Goal: Task Accomplishment & Management: Complete application form

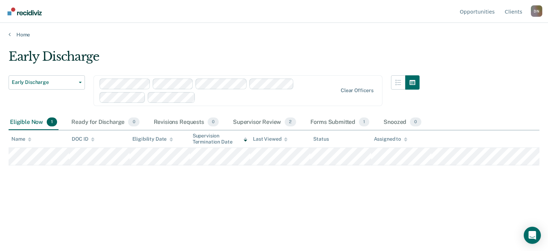
click at [152, 49] on div "Early Discharge" at bounding box center [214, 59] width 411 height 20
click at [78, 84] on button "Early Discharge" at bounding box center [47, 82] width 76 height 14
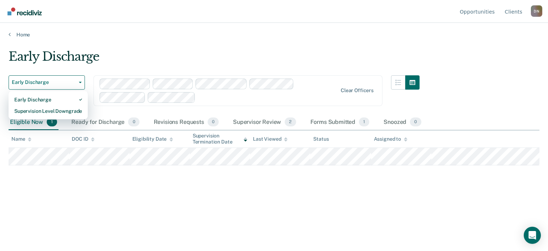
click at [154, 31] on div "Home" at bounding box center [274, 30] width 548 height 15
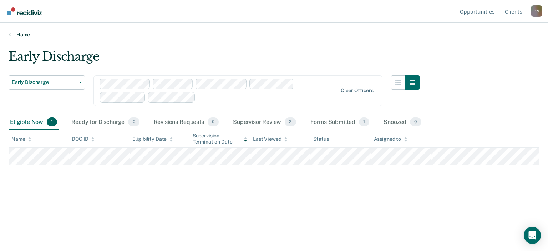
click at [24, 34] on link "Home" at bounding box center [274, 34] width 531 height 6
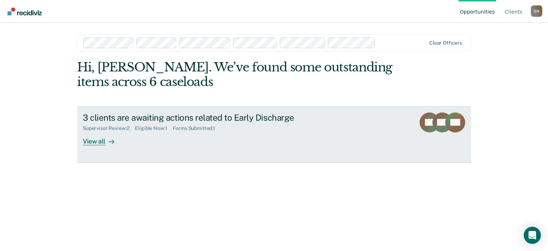
click at [101, 140] on div "View all" at bounding box center [103, 138] width 40 height 14
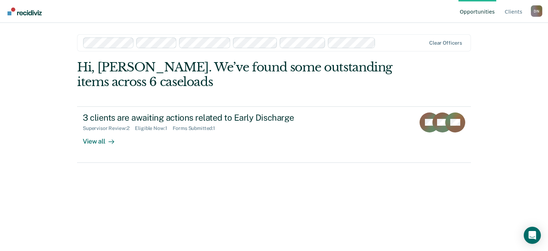
click at [536, 14] on div "D N" at bounding box center [536, 10] width 11 height 11
click at [488, 109] on div "Opportunities Client s [PERSON_NAME] D N Profile How it works Log Out Clear off…" at bounding box center [274, 125] width 548 height 251
click at [172, 69] on div "Hi, [PERSON_NAME]. We’ve found some outstanding items across 6 caseloads" at bounding box center [234, 74] width 315 height 29
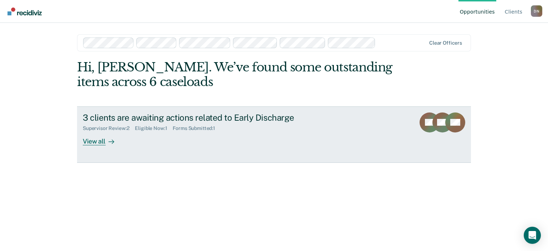
click at [168, 114] on div "3 clients are awaiting actions related to Early Discharge" at bounding box center [208, 117] width 251 height 10
click at [95, 144] on div "View all" at bounding box center [103, 138] width 40 height 14
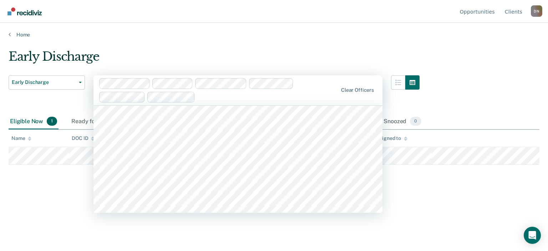
scroll to position [1316, 0]
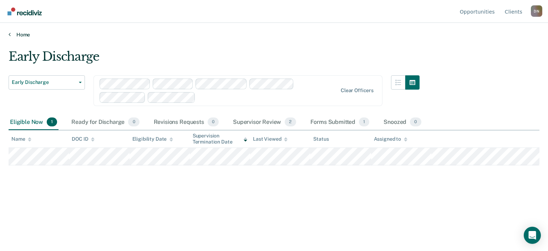
click at [218, 36] on link "Home" at bounding box center [274, 34] width 531 height 6
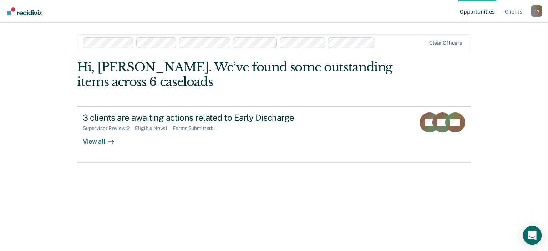
click at [535, 237] on icon "Open Intercom Messenger" at bounding box center [532, 235] width 8 height 9
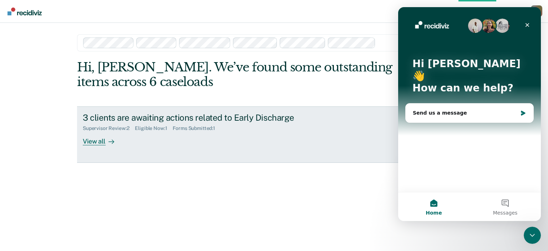
click at [277, 148] on link "3 clients are awaiting actions related to Early Discharge Supervisor Review : 2…" at bounding box center [274, 134] width 394 height 56
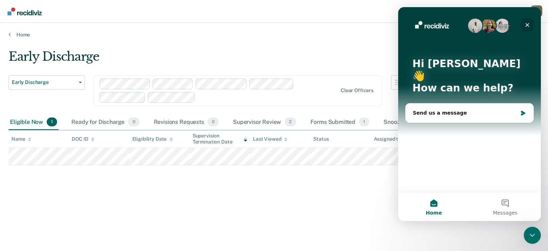
click at [528, 23] on icon "Close" at bounding box center [528, 25] width 6 height 6
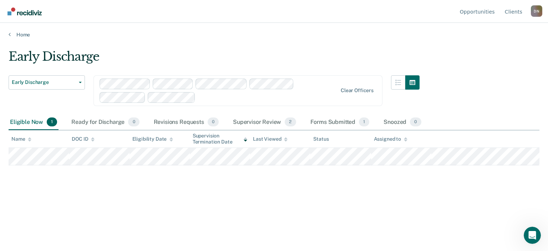
click at [172, 46] on main "Early Discharge Early Discharge Early Discharge Supervision Level Downgrade Cle…" at bounding box center [274, 143] width 548 height 211
click at [21, 121] on div "Eligible Now 1" at bounding box center [34, 123] width 50 height 16
click at [85, 120] on div "Ready for Discharge 0" at bounding box center [105, 123] width 71 height 16
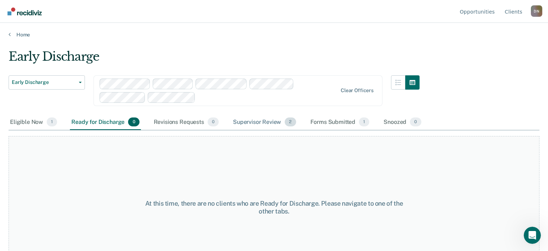
click at [263, 120] on div "Supervisor Review 2" at bounding box center [265, 123] width 66 height 16
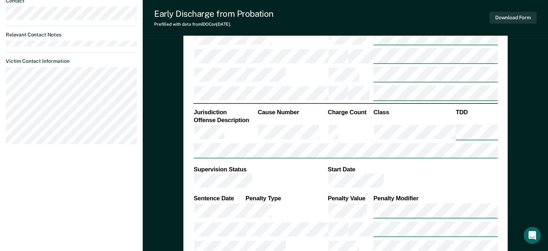
scroll to position [415, 0]
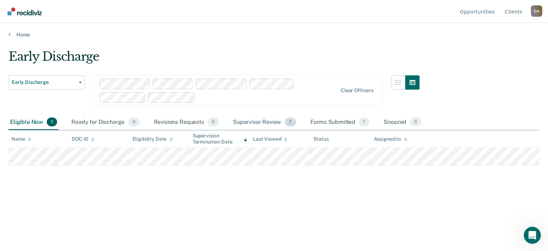
click at [261, 120] on div "Supervisor Review 2" at bounding box center [265, 123] width 66 height 16
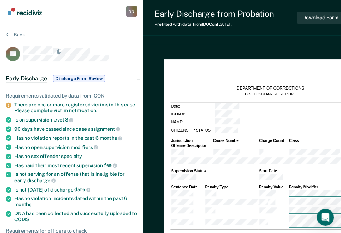
type textarea "x"
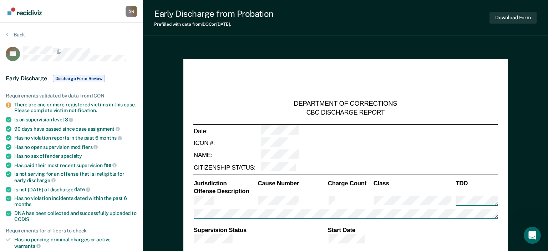
click at [89, 77] on span "Discharge Form Review" at bounding box center [79, 78] width 52 height 7
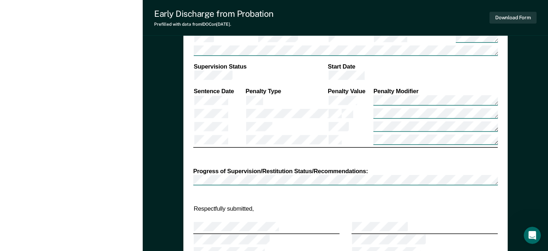
scroll to position [566, 0]
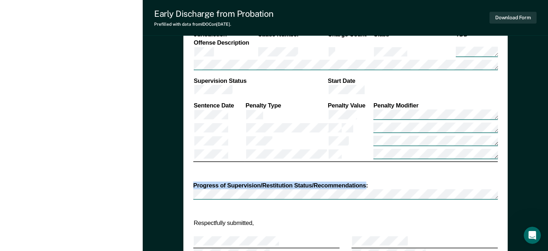
drag, startPoint x: 365, startPoint y: 143, endPoint x: 191, endPoint y: 144, distance: 173.9
copy div "Progress of Supervision/Restitution Status/Recommendations"
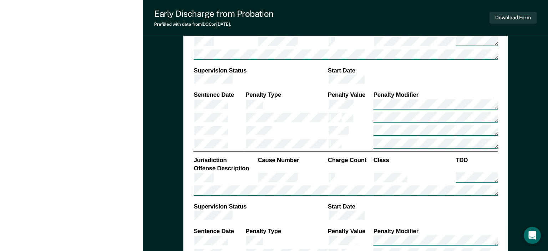
scroll to position [377, 0]
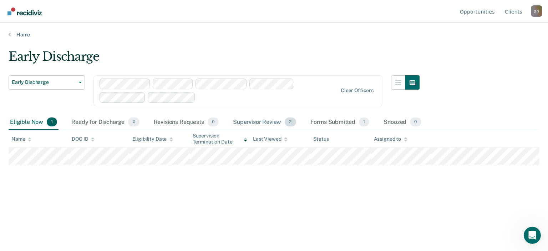
click at [285, 119] on span "2" at bounding box center [290, 121] width 11 height 9
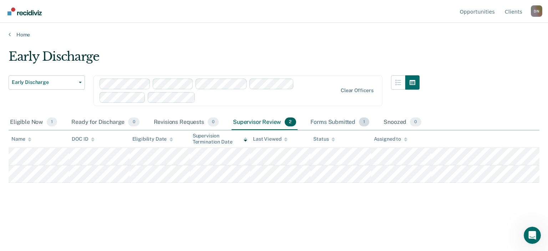
click at [360, 122] on span "1" at bounding box center [364, 121] width 10 height 9
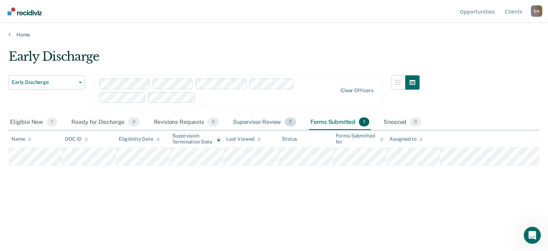
click at [266, 121] on div "Supervisor Review 2" at bounding box center [265, 123] width 66 height 16
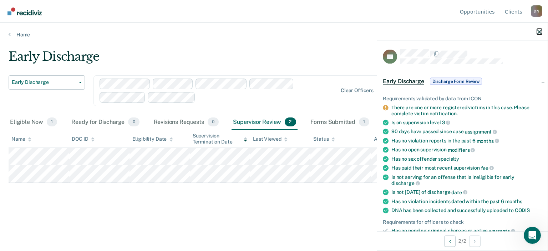
click at [539, 32] on icon "button" at bounding box center [539, 31] width 5 height 5
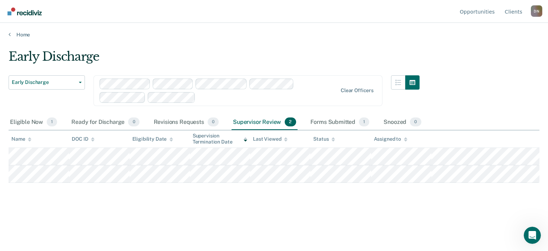
click at [539, 14] on div "D N" at bounding box center [536, 10] width 11 height 11
click at [495, 53] on link "Log Out" at bounding box center [508, 56] width 46 height 6
